Goal: Task Accomplishment & Management: Manage account settings

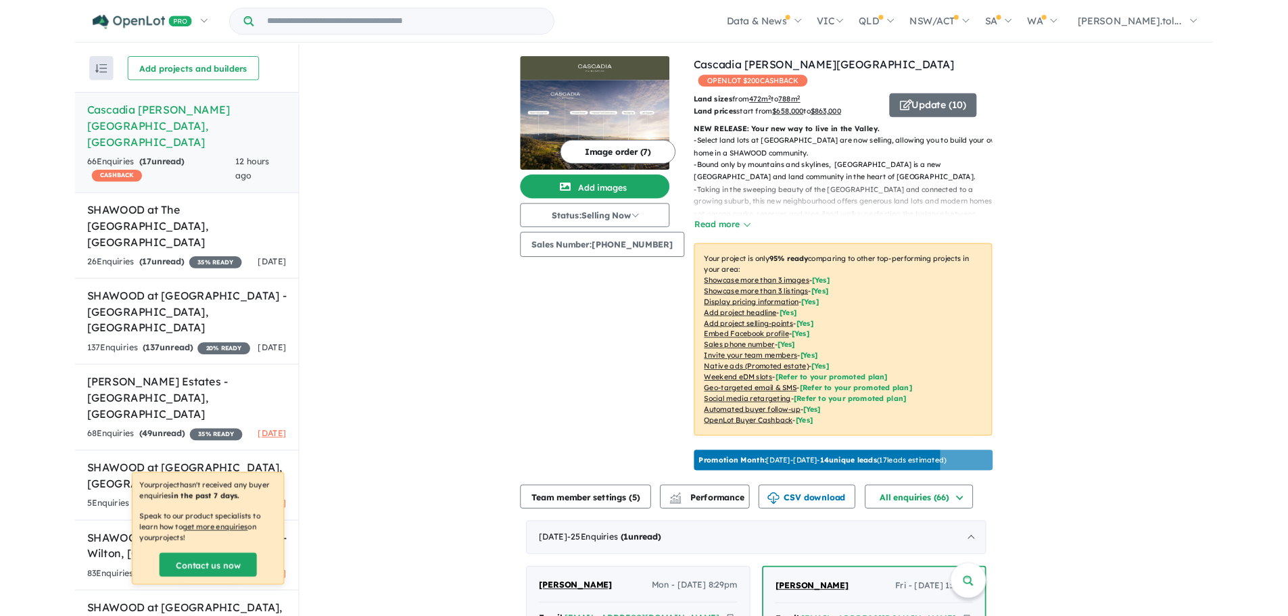
scroll to position [203, 0]
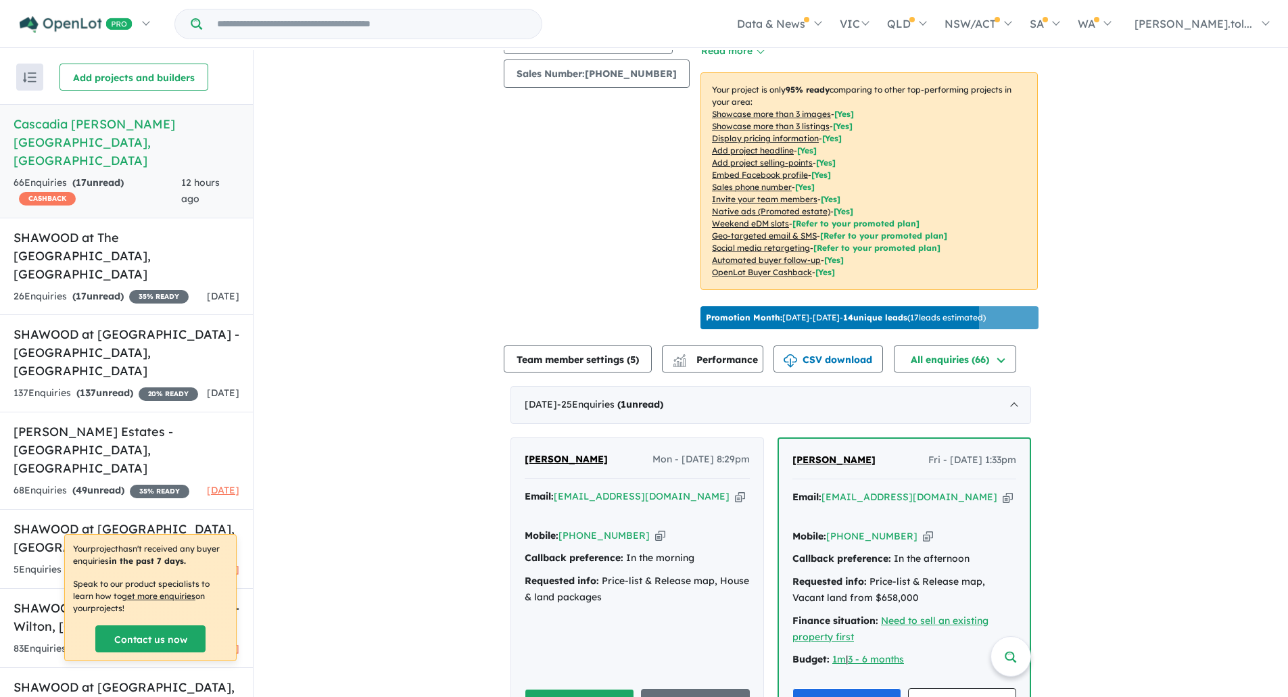
click at [735, 504] on icon "button" at bounding box center [740, 497] width 10 height 14
drag, startPoint x: 625, startPoint y: 469, endPoint x: 522, endPoint y: 469, distance: 103.5
click at [525, 469] on div "[PERSON_NAME] Mon - [DATE] 8:29pm" at bounding box center [637, 465] width 225 height 27
copy span "[PERSON_NAME]"
click at [655, 534] on icon "button" at bounding box center [660, 536] width 10 height 14
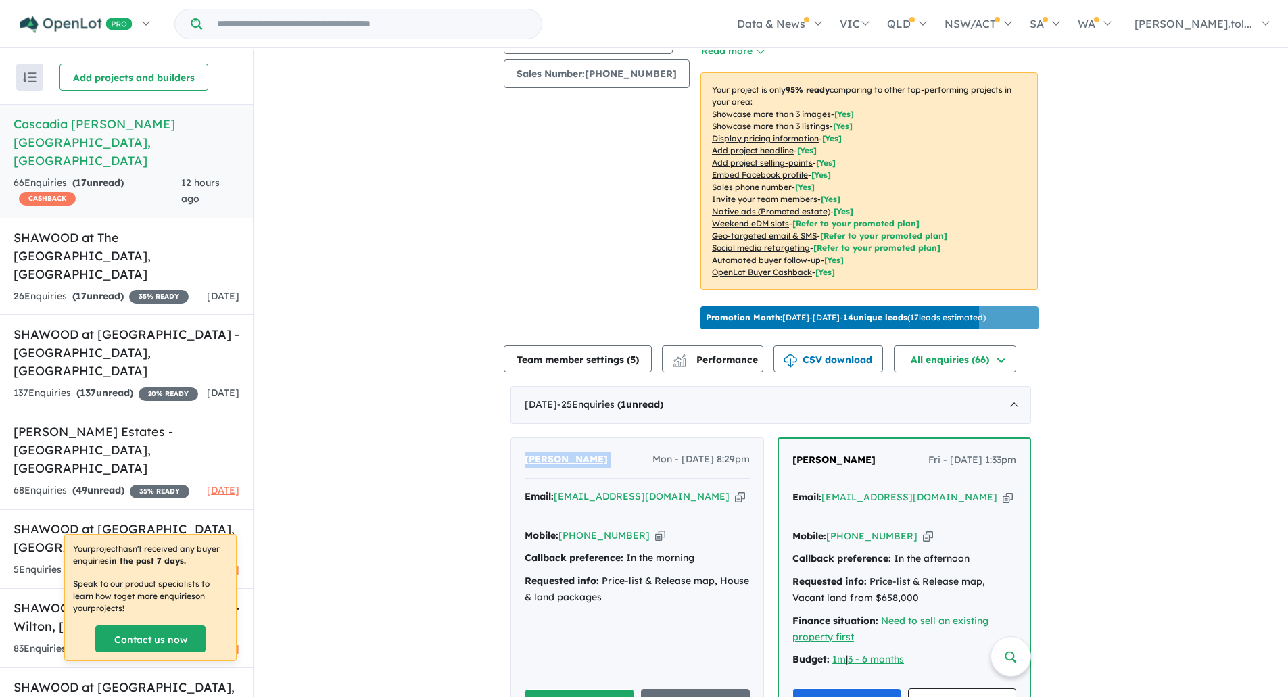
copy span "[PERSON_NAME]"
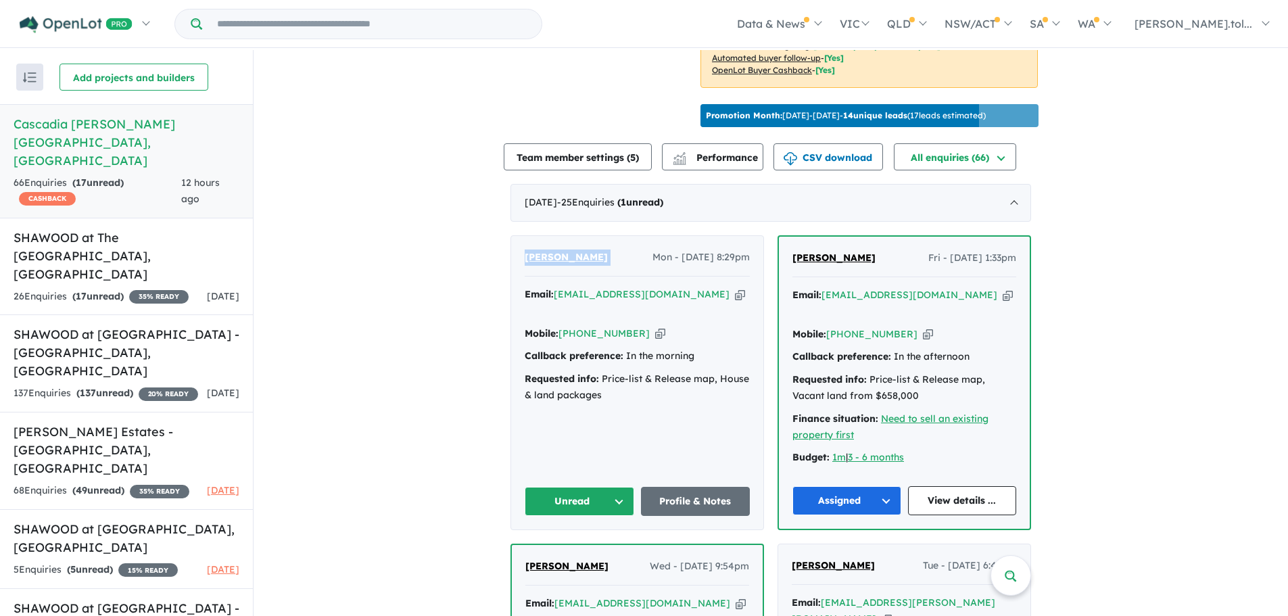
scroll to position [406, 0]
click at [559, 494] on button "Unread" at bounding box center [580, 500] width 110 height 29
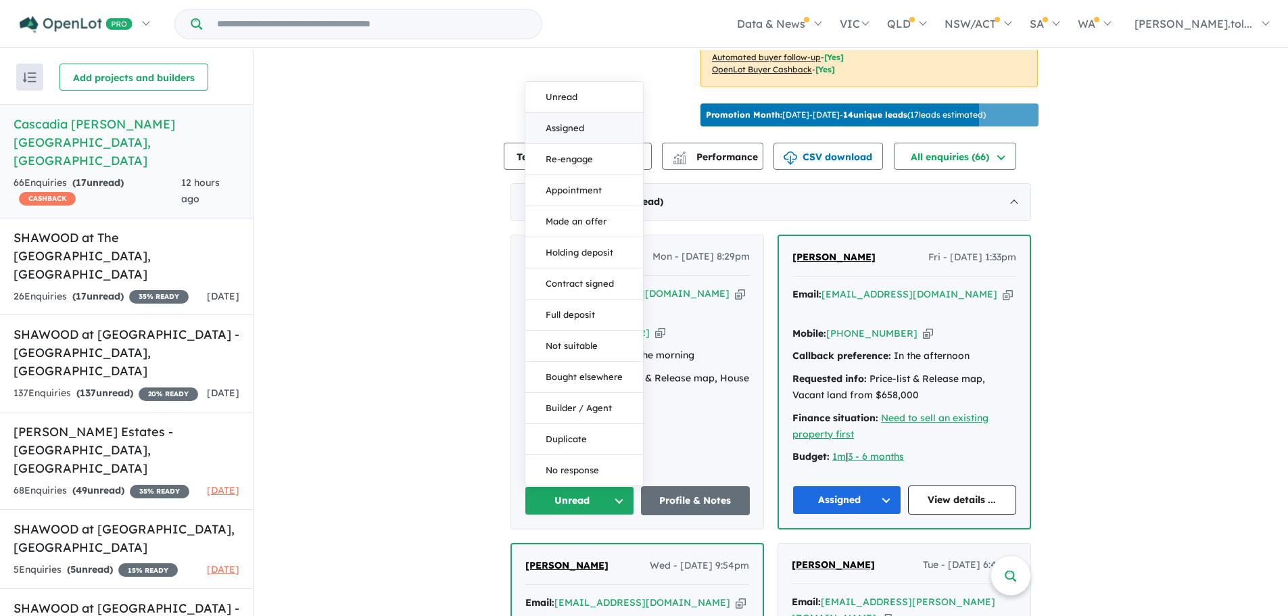
click at [580, 131] on button "Assigned" at bounding box center [584, 128] width 118 height 31
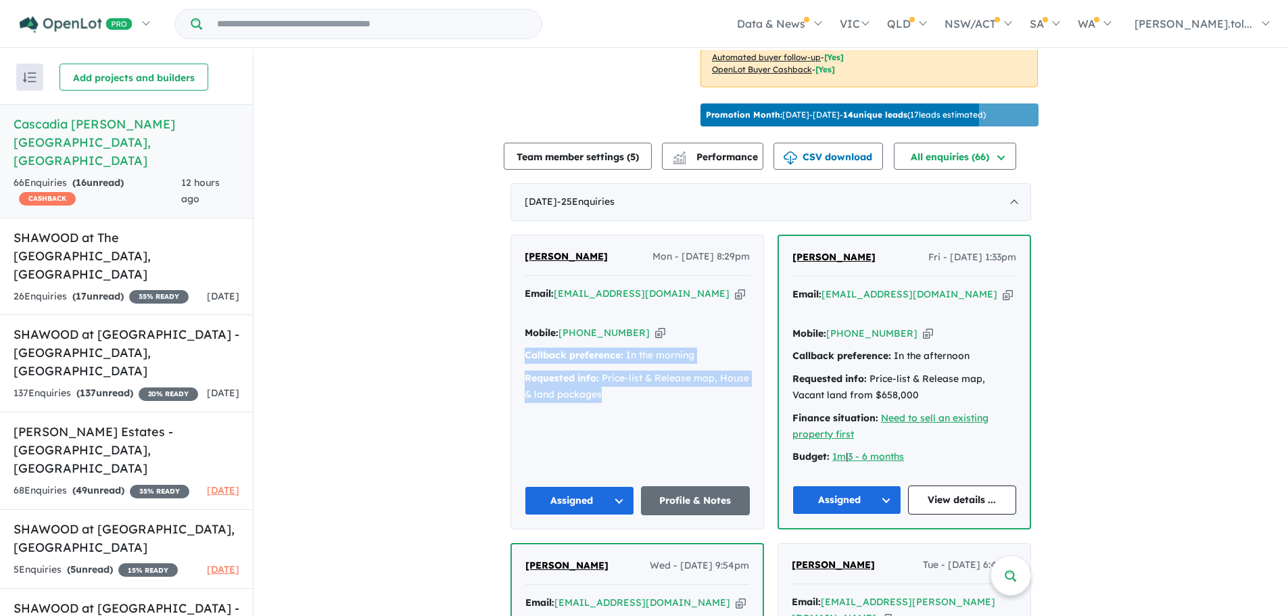
drag, startPoint x: 607, startPoint y: 404, endPoint x: 492, endPoint y: 353, distance: 125.3
copy div "Callback preference: In the morning Requested info: Price-list & Release map, H…"
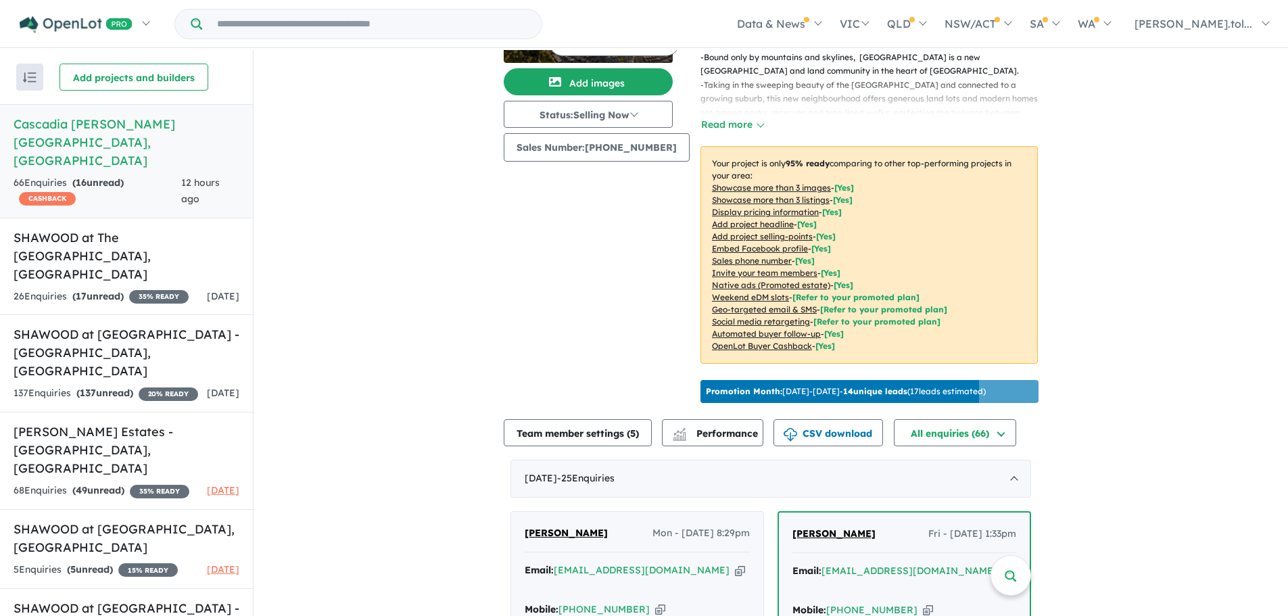
scroll to position [0, 0]
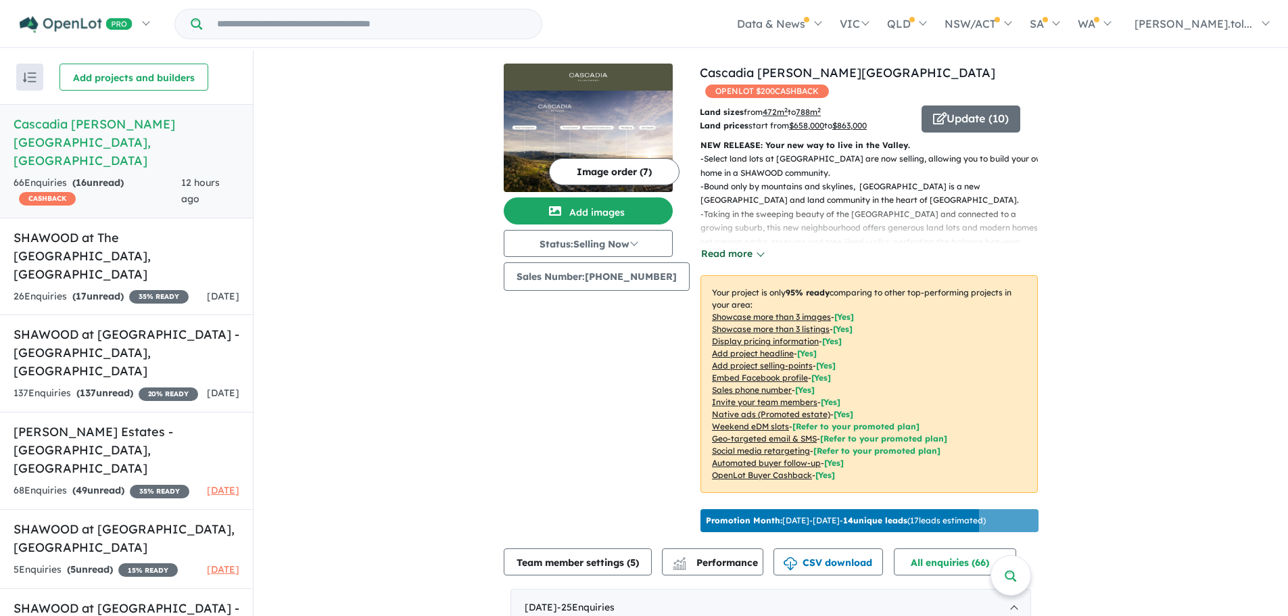
click at [713, 254] on button "Read more" at bounding box center [733, 254] width 64 height 16
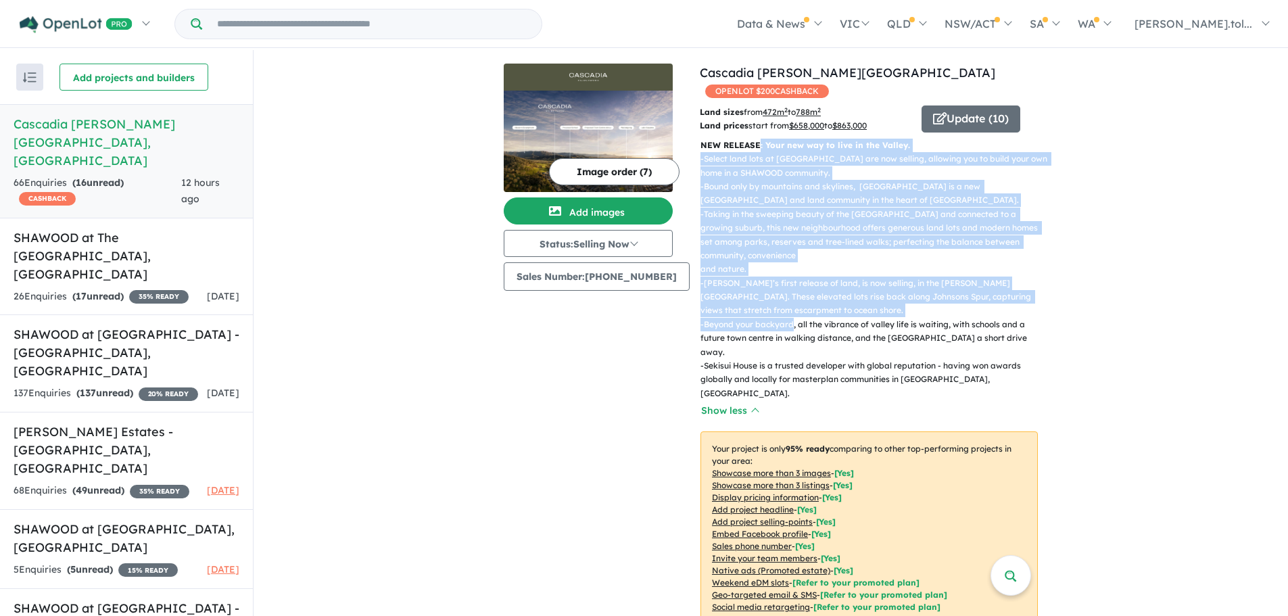
drag, startPoint x: 757, startPoint y: 149, endPoint x: 785, endPoint y: 311, distance: 164.6
click at [785, 311] on div "NEW RELEASE: Your new way to live in the Valley. - Select land lots at [GEOGRAP…" at bounding box center [864, 400] width 348 height 522
click at [795, 252] on p "- Taking in the sweeping beauty of the [GEOGRAPHIC_DATA] and connected to a gro…" at bounding box center [875, 242] width 348 height 69
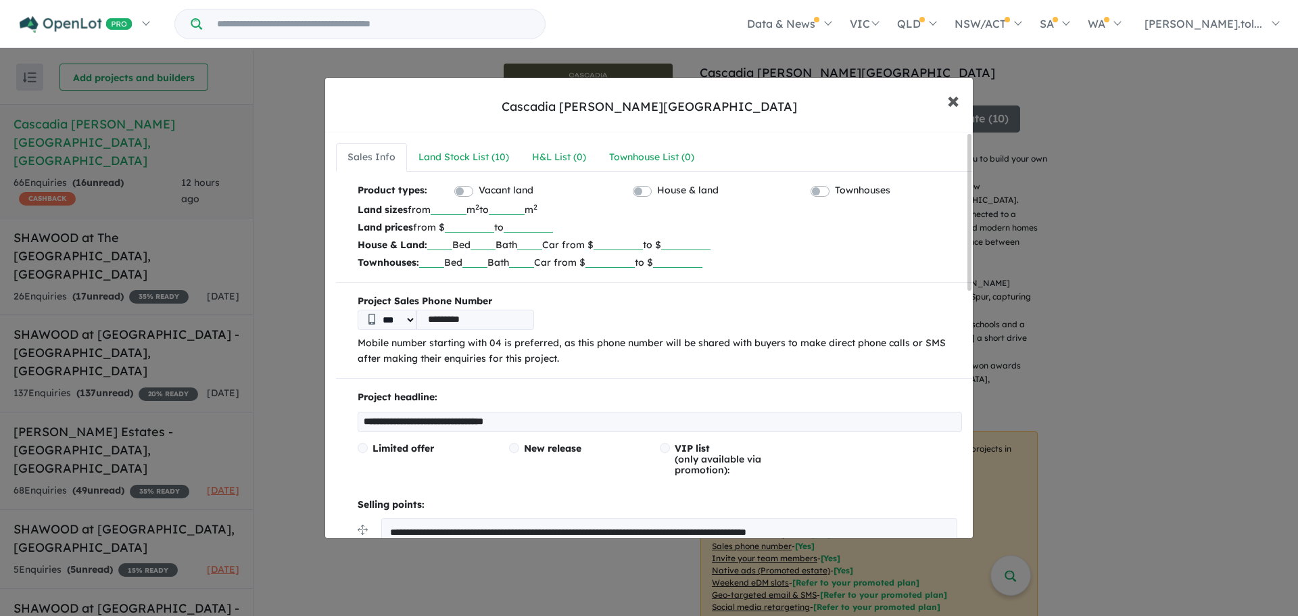
click at [950, 99] on span "×" at bounding box center [953, 99] width 12 height 29
